Goal: Locate item on page: Find specific information or element within the current view

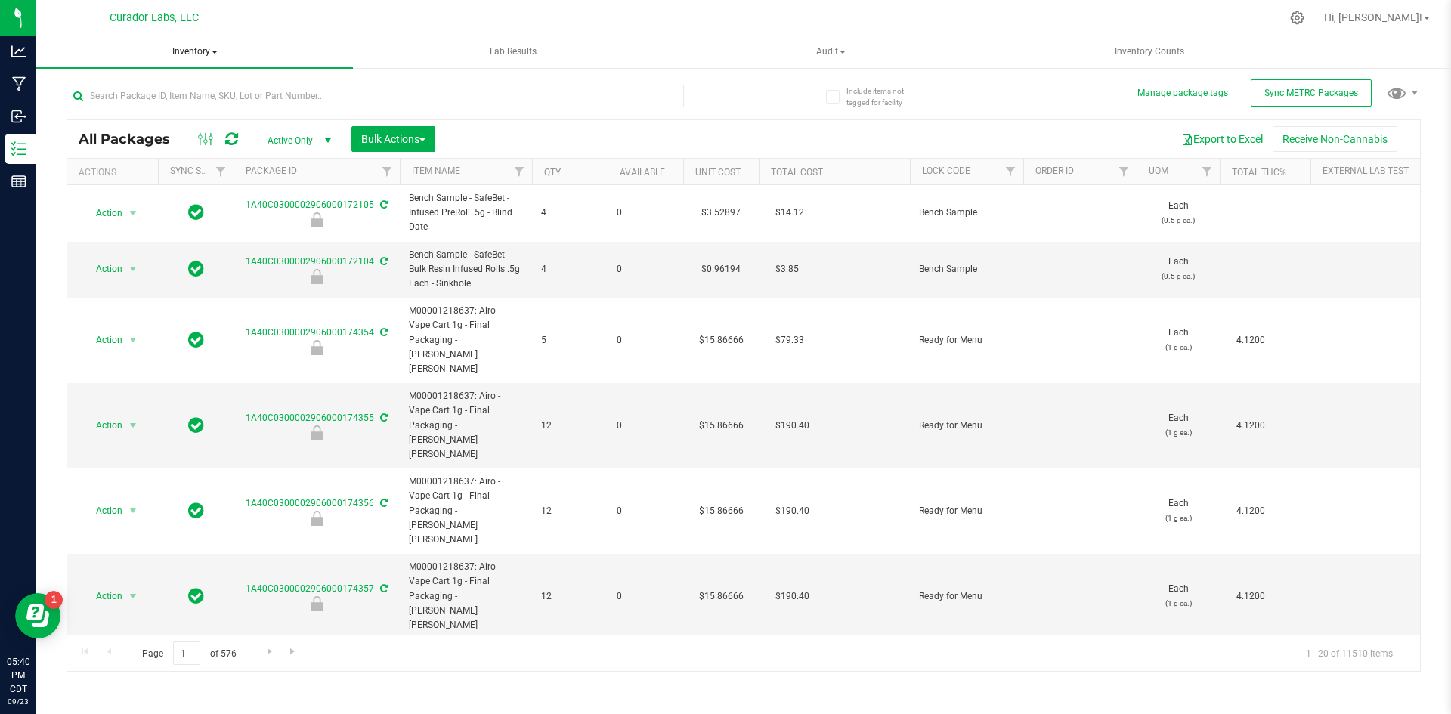
click at [198, 50] on span "Inventory" at bounding box center [194, 52] width 317 height 32
click at [169, 103] on li "All inventory" at bounding box center [194, 109] width 317 height 18
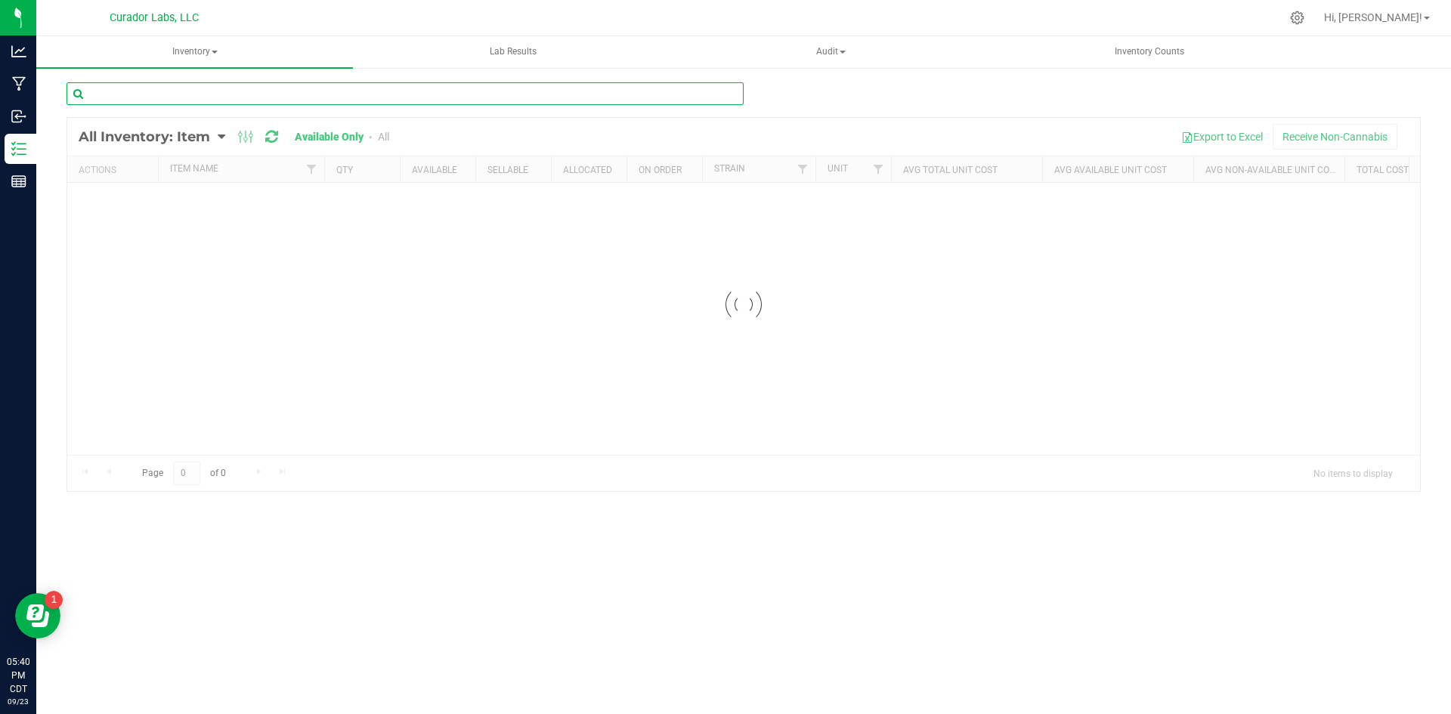
click at [160, 95] on input "text" at bounding box center [405, 93] width 677 height 23
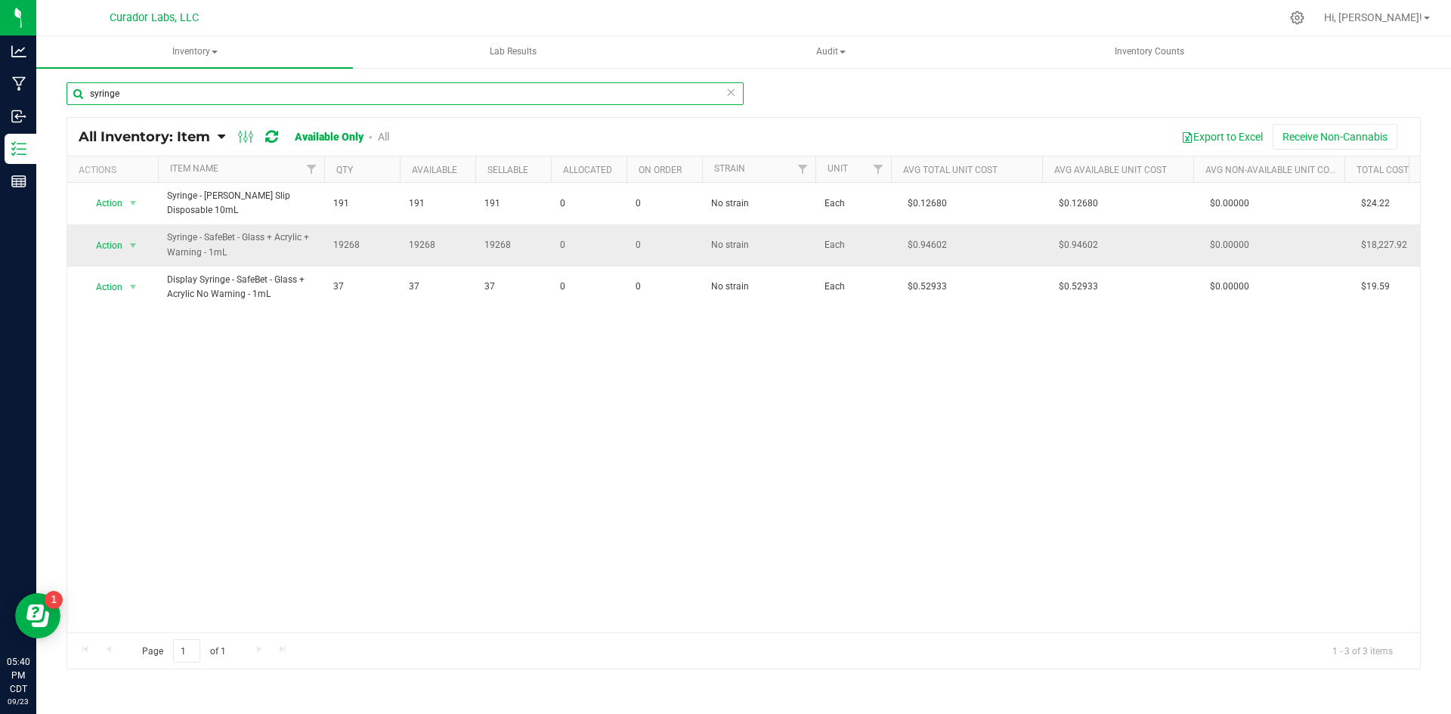
type input "syringe"
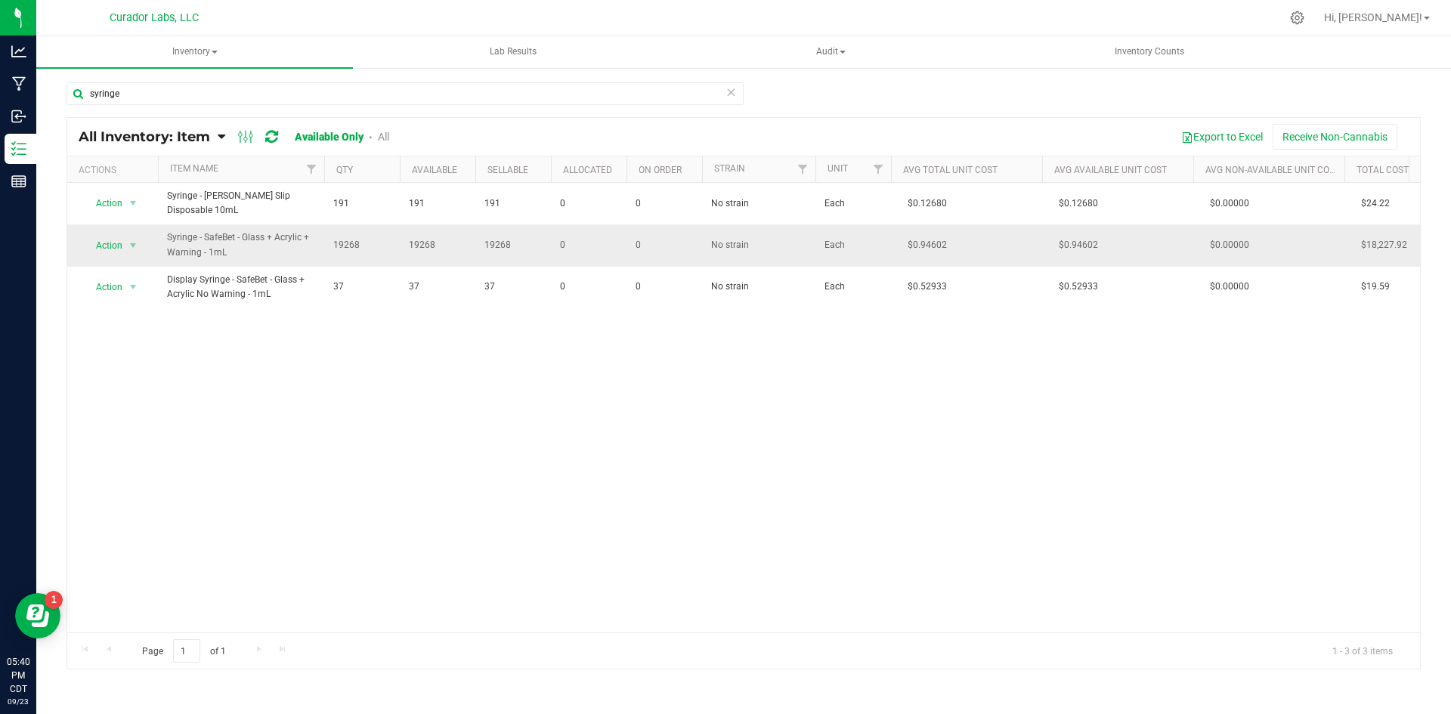
click at [312, 245] on span "Syringe - SafeBet - Glass + Acrylic + Warning - 1mL" at bounding box center [241, 245] width 148 height 29
click at [119, 235] on span "Action" at bounding box center [102, 245] width 41 height 21
click at [134, 328] on li "Locate inventory" at bounding box center [131, 331] width 97 height 23
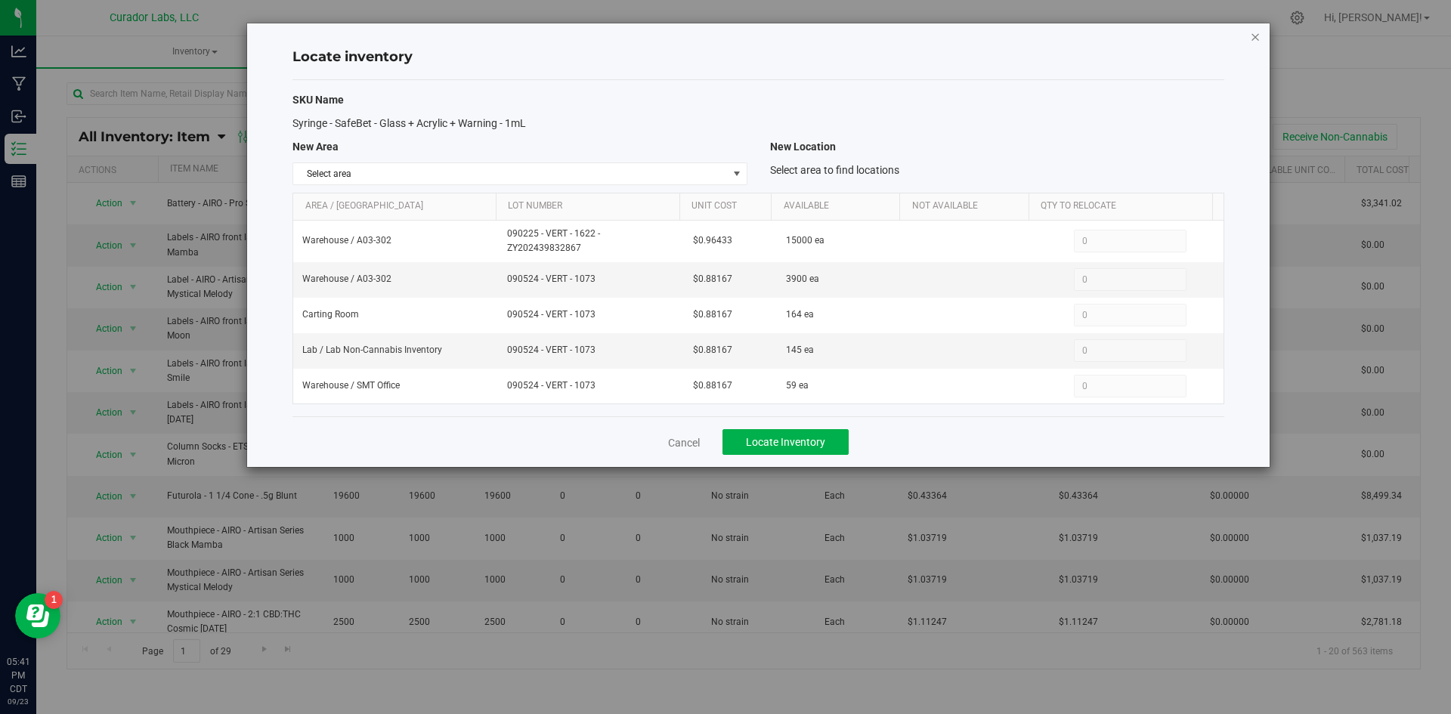
click at [1257, 36] on icon "button" at bounding box center [1255, 36] width 11 height 18
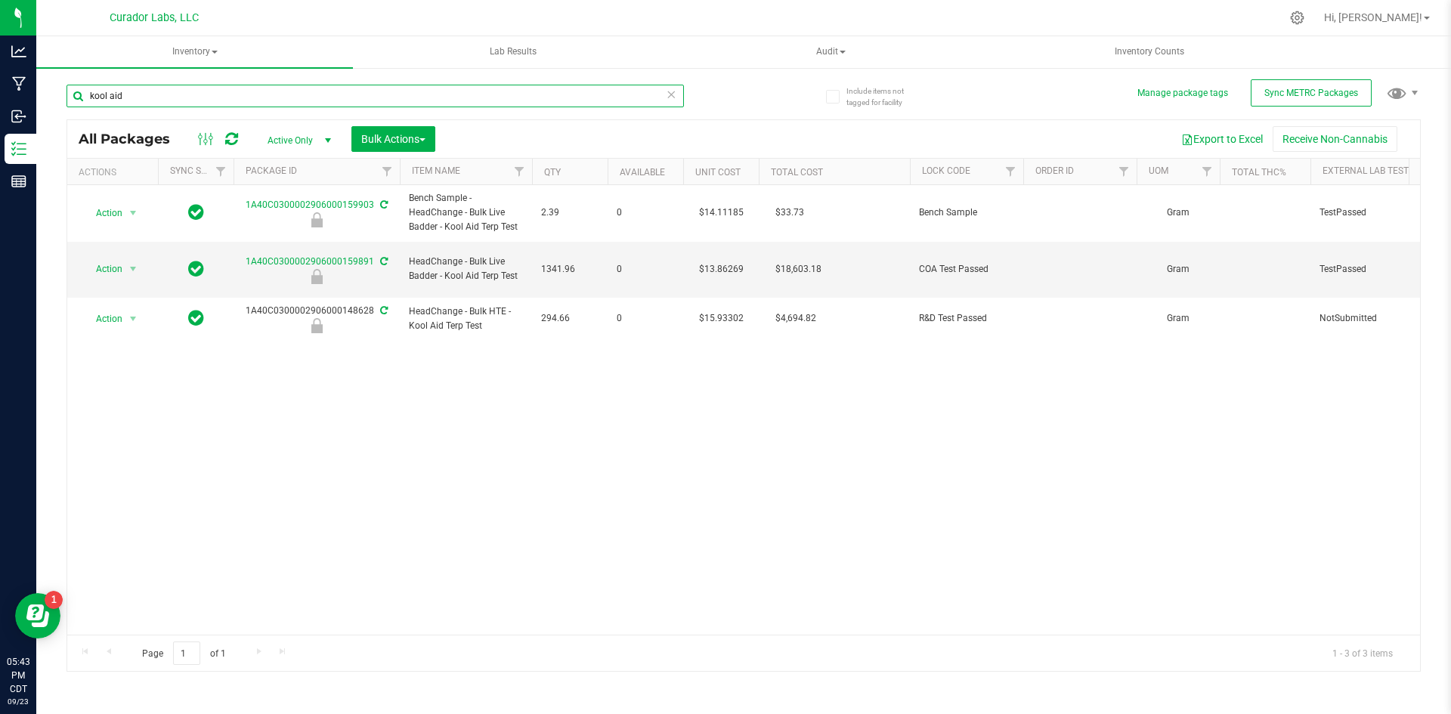
click at [159, 97] on input "kool aid" at bounding box center [376, 96] width 618 height 23
click at [162, 94] on input "kool aid" at bounding box center [376, 96] width 618 height 23
click at [160, 91] on input "kool aid" at bounding box center [376, 96] width 618 height 23
drag, startPoint x: 169, startPoint y: 88, endPoint x: 148, endPoint y: 94, distance: 21.1
click at [166, 88] on input "kool aid" at bounding box center [376, 96] width 618 height 23
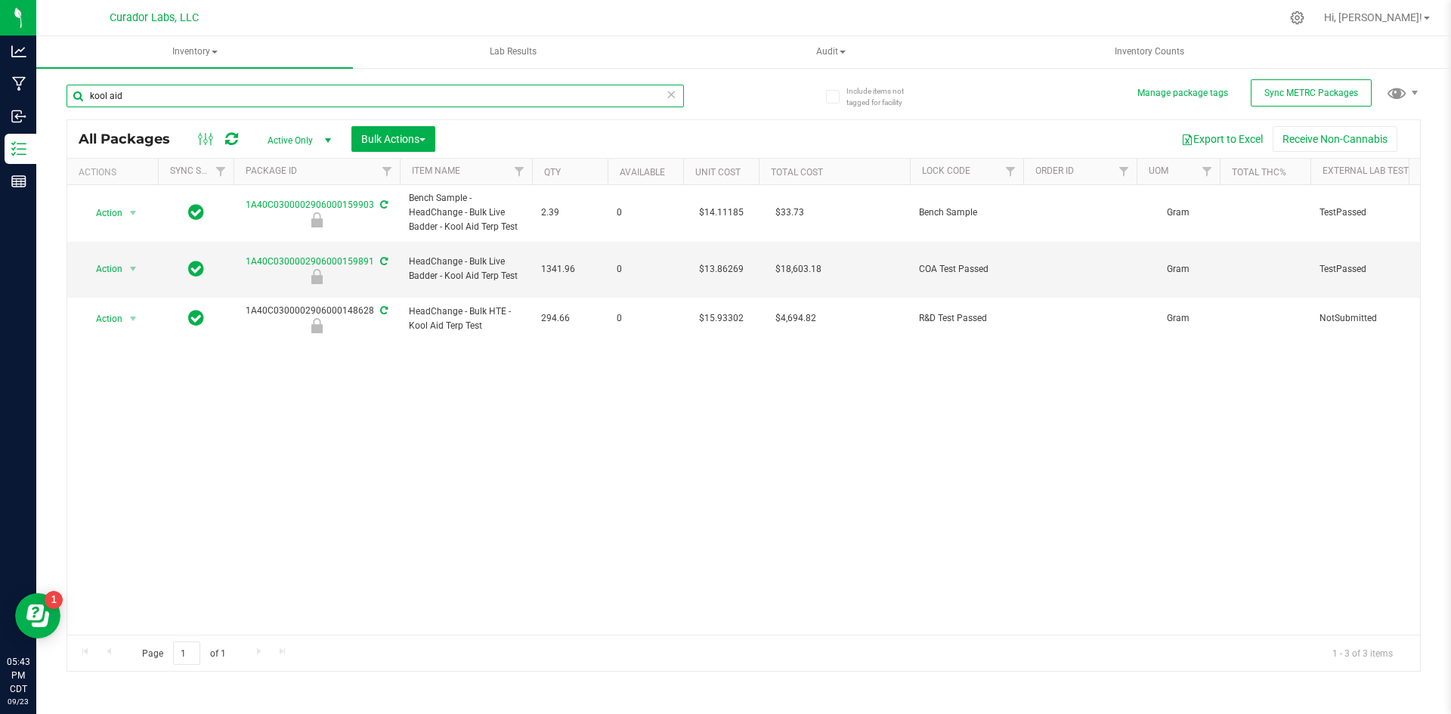
click at [148, 94] on input "kool aid" at bounding box center [376, 96] width 618 height 23
click at [139, 91] on input "kool aid" at bounding box center [376, 96] width 618 height 23
click at [132, 91] on input "kool aid" at bounding box center [376, 96] width 618 height 23
click at [131, 91] on input "kool aid" at bounding box center [376, 96] width 618 height 23
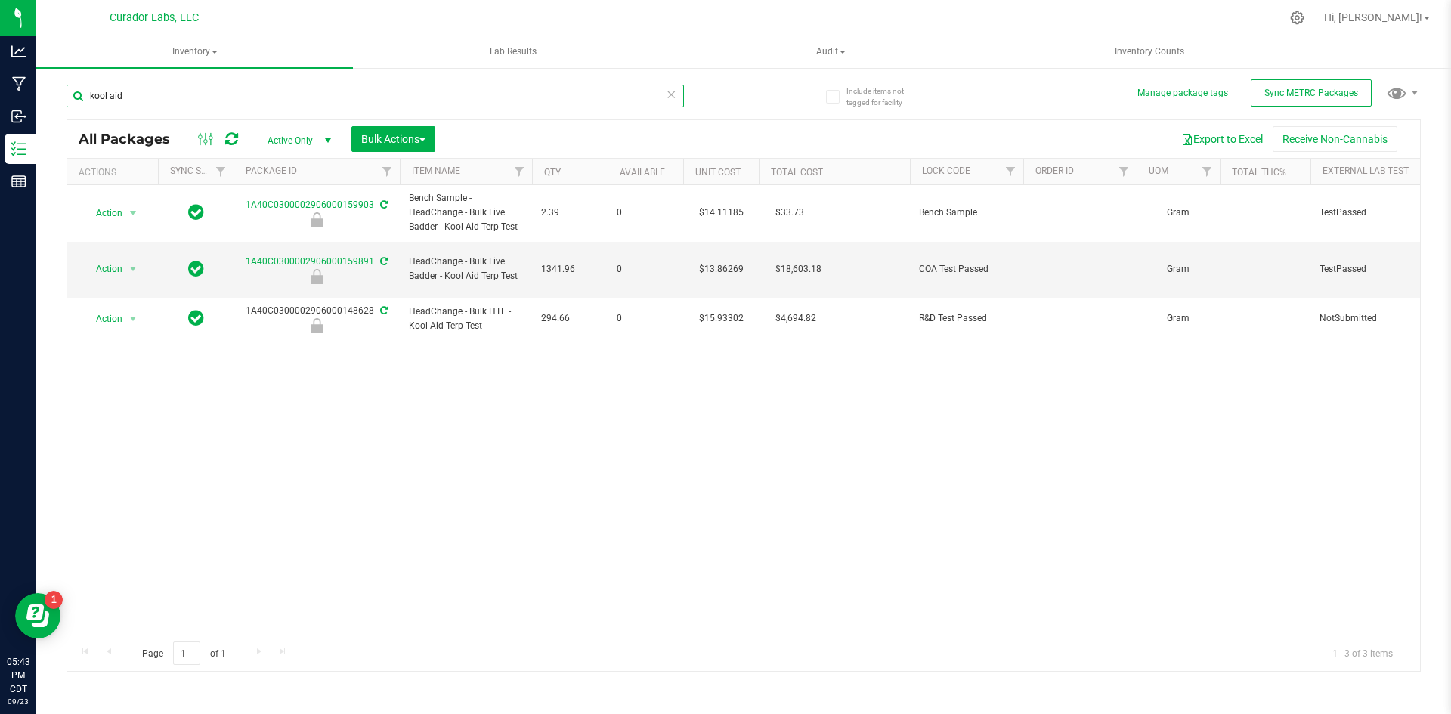
click at [131, 91] on input "kool aid" at bounding box center [376, 96] width 618 height 23
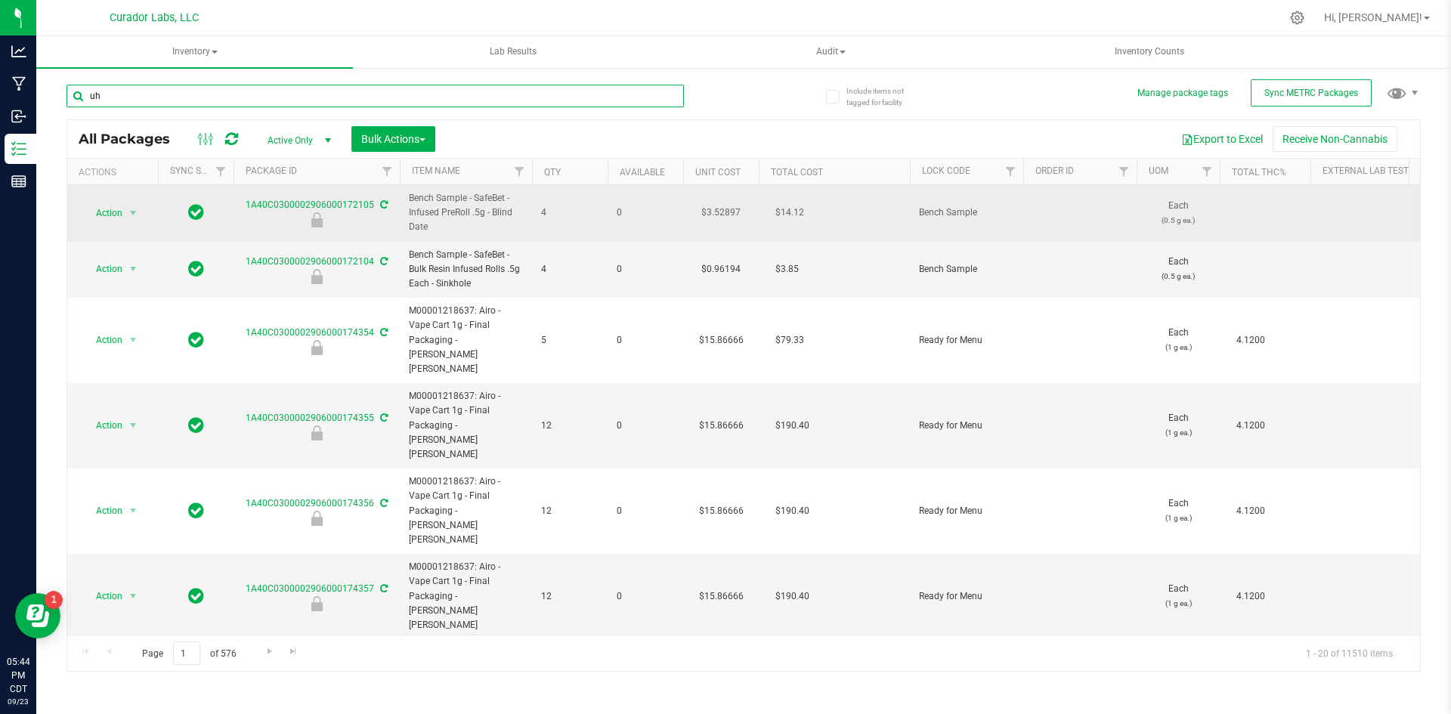
type input "u"
